Goal: Task Accomplishment & Management: Complete application form

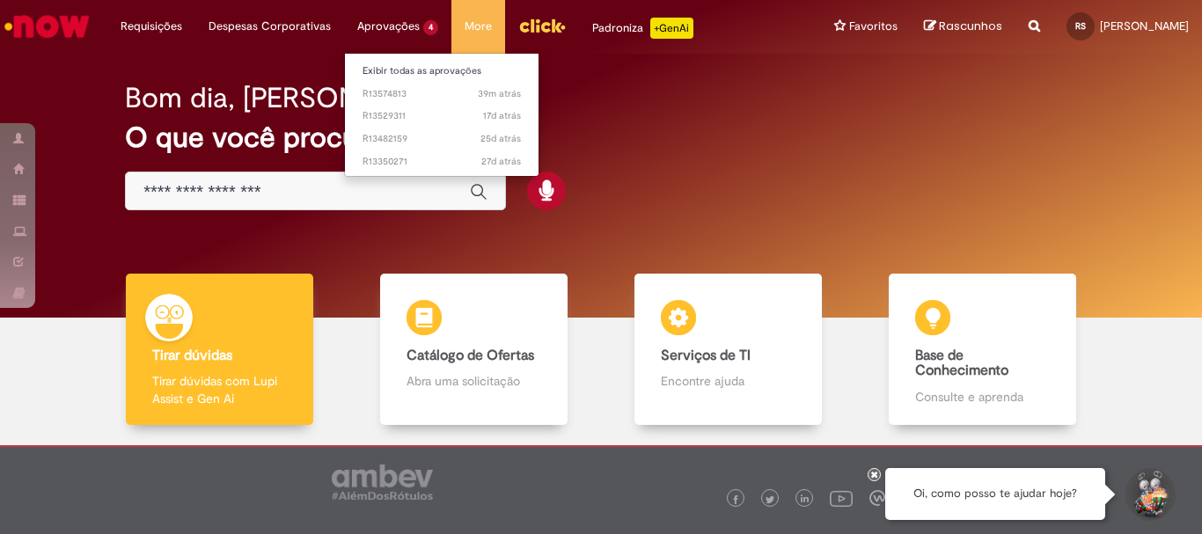
click at [399, 24] on li "Aprovações 4 Exibir todas as aprovações 39m atrás 39 minutos atrás R13574813 17…" at bounding box center [397, 26] width 107 height 53
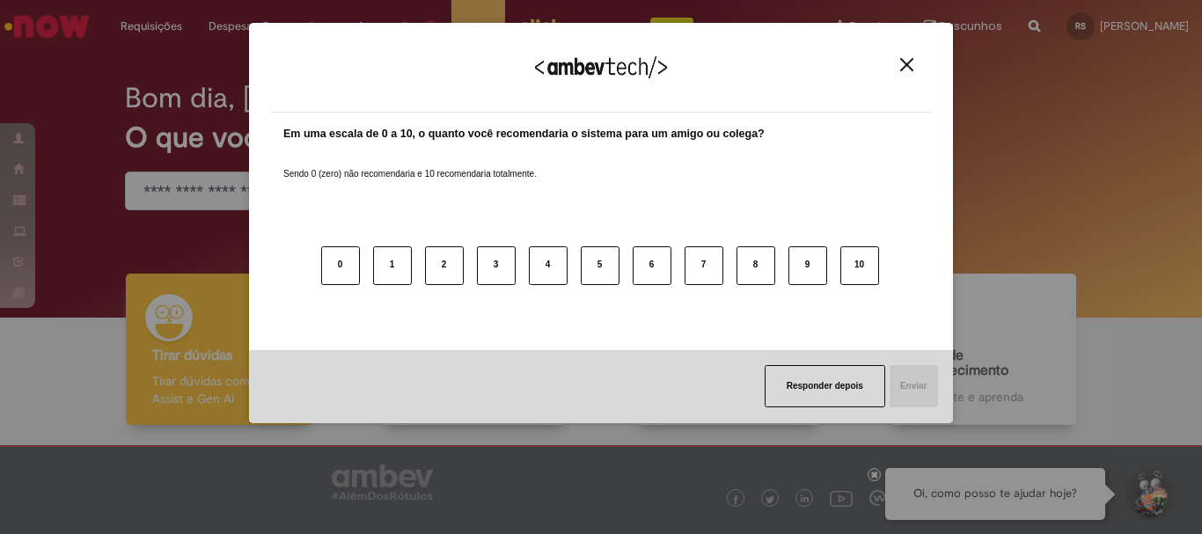
click at [901, 59] on img "Close" at bounding box center [906, 64] width 13 height 13
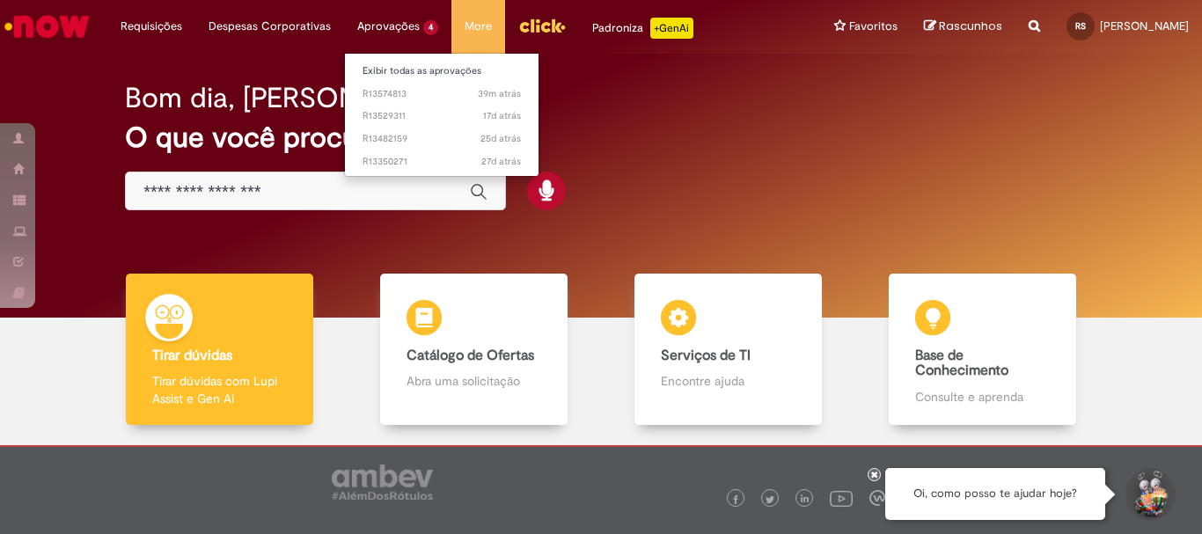
click at [363, 26] on li "Aprovações 4 Exibir todas as aprovações 39m atrás 39 minutos atrás R13574813 17…" at bounding box center [397, 26] width 107 height 53
click at [388, 26] on li "Aprovações 4 Exibir todas as aprovações 39m atrás 39 minutos atrás R13574813 17…" at bounding box center [397, 26] width 107 height 53
click at [381, 21] on li "Aprovações 4 Exibir todas as aprovações 39m atrás 39 minutos atrás R13574813 17…" at bounding box center [397, 26] width 107 height 53
click at [364, 23] on li "Aprovações 4 Exibir todas as aprovações 39m atrás 39 minutos atrás R13574813 17…" at bounding box center [397, 26] width 107 height 53
click at [427, 24] on li "Aprovações 4 Exibir todas as aprovações 39m atrás 39 minutos atrás R13574813 17…" at bounding box center [397, 26] width 107 height 53
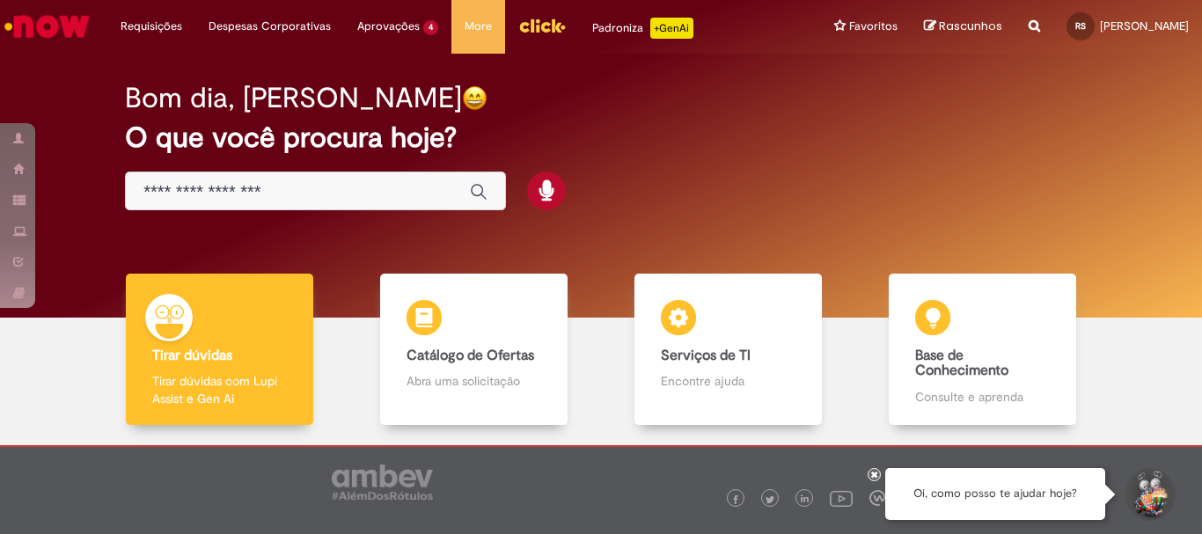
click at [632, 113] on div "Bom dia, [PERSON_NAME]" at bounding box center [601, 98] width 952 height 31
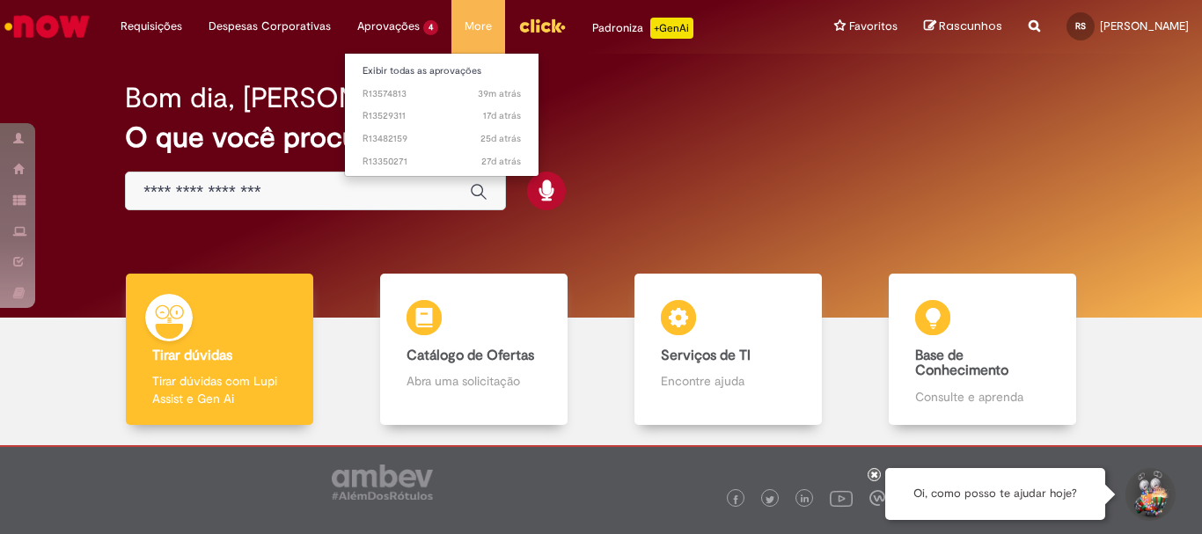
click at [409, 26] on li "Aprovações 4 Exibir todas as aprovações 39m atrás 39 minutos atrás R13574813 17…" at bounding box center [397, 26] width 107 height 53
click at [390, 22] on li "Aprovações 4 Exibir todas as aprovações 39m atrás 39 minutos atrás R13574813 17…" at bounding box center [397, 26] width 107 height 53
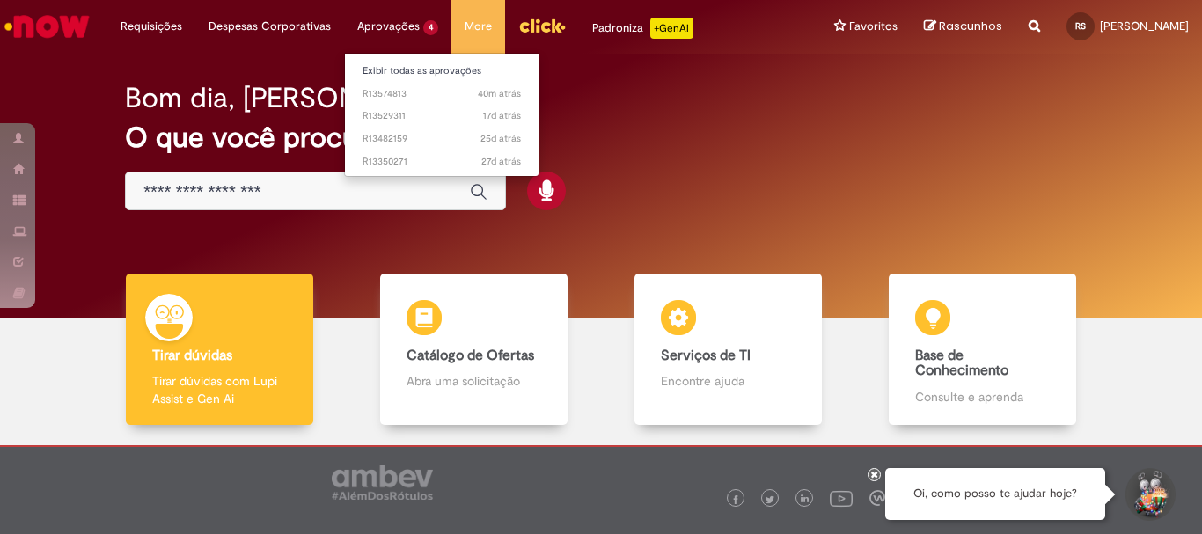
click at [390, 22] on li "Aprovações 4 Exibir todas as aprovações 40m atrás 40 minutos atrás R13574813 17…" at bounding box center [397, 26] width 107 height 53
click at [374, 92] on span "40m atrás 40 minutos atrás R13574813" at bounding box center [441, 94] width 158 height 14
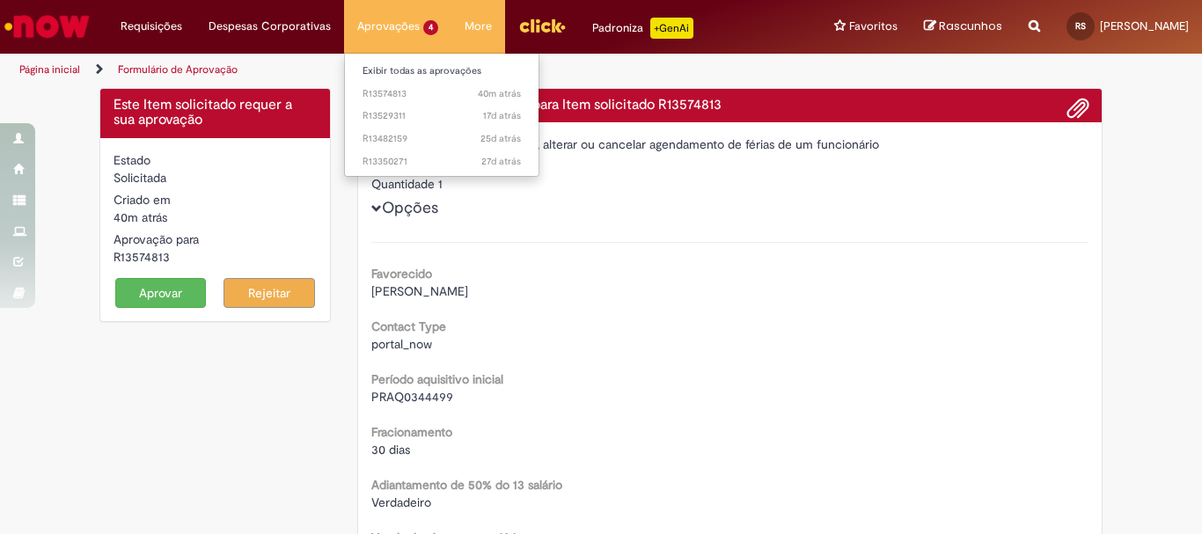
click at [382, 20] on li "Aprovações 4 Exibir todas as aprovações 40m atrás 40 minutos atrás R13574813 17…" at bounding box center [397, 26] width 107 height 53
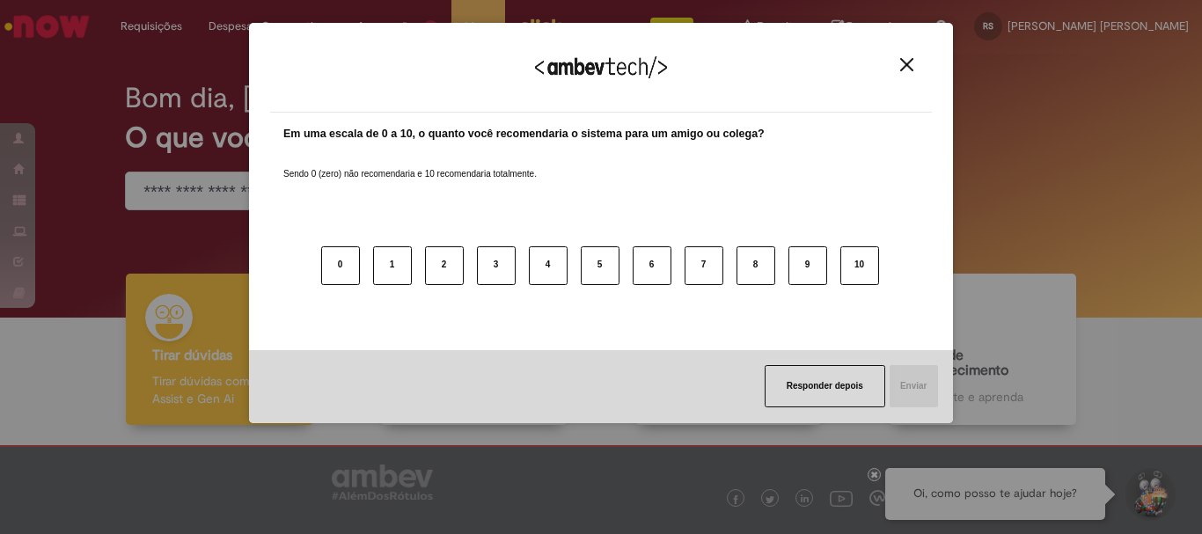
click at [911, 67] on img "Close" at bounding box center [906, 64] width 13 height 13
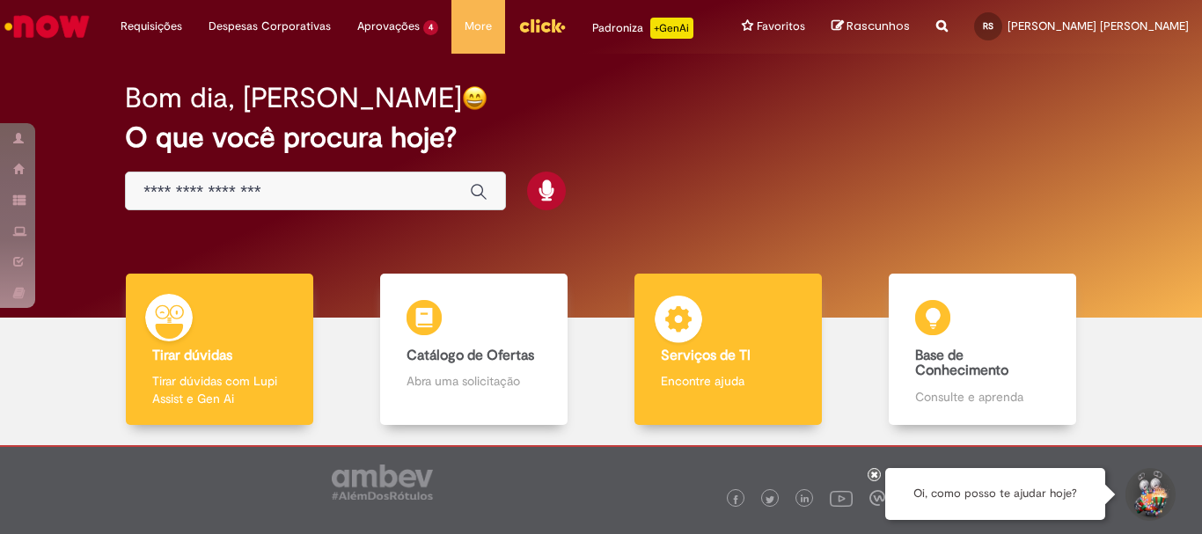
click at [691, 375] on p "Encontre ajuda" at bounding box center [728, 381] width 134 height 18
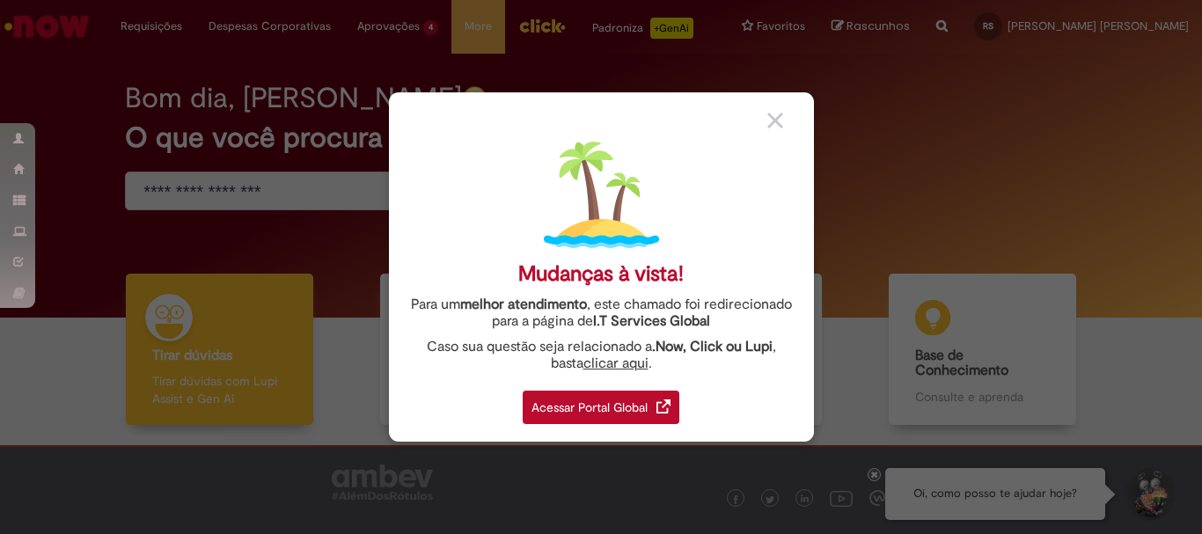
click at [594, 411] on div "Acessar Portal Global" at bounding box center [601, 407] width 157 height 33
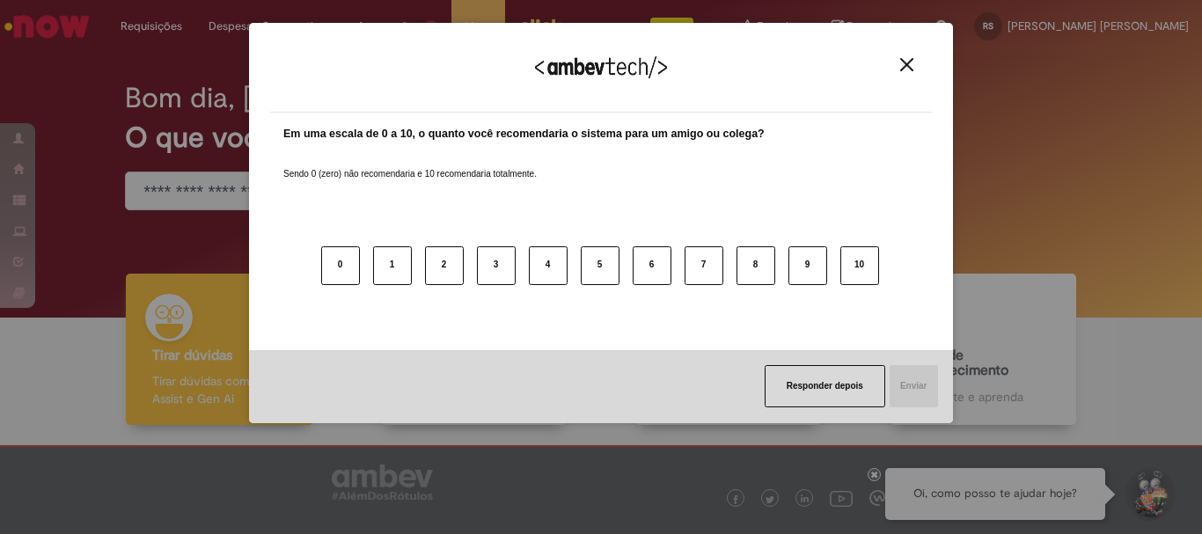
click at [915, 60] on button "Close" at bounding box center [907, 64] width 24 height 15
